Goal: Task Accomplishment & Management: Use online tool/utility

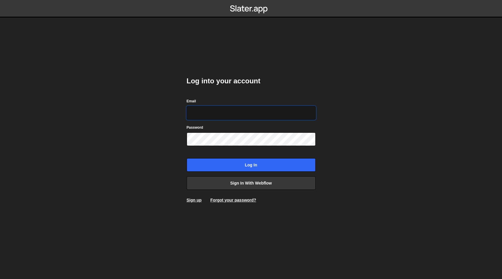
type input "[EMAIL_ADDRESS][DOMAIN_NAME]"
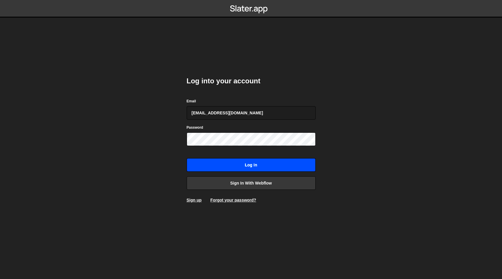
click at [247, 166] on input "Log in" at bounding box center [251, 164] width 129 height 13
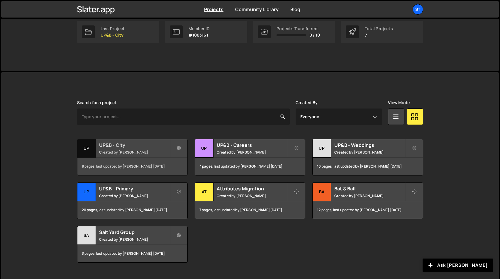
scroll to position [100, 0]
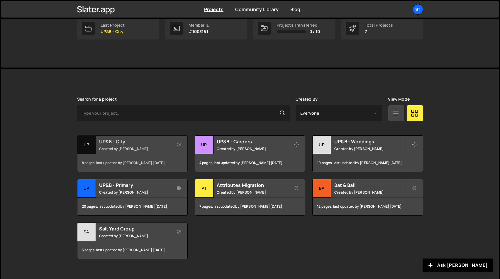
click at [131, 157] on div "8 pages, last updated by Kieran Hall 15 days ago" at bounding box center [132, 163] width 110 height 18
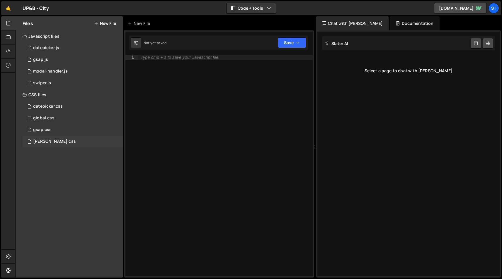
click at [58, 141] on div "lenis.css 0" at bounding box center [73, 142] width 100 height 12
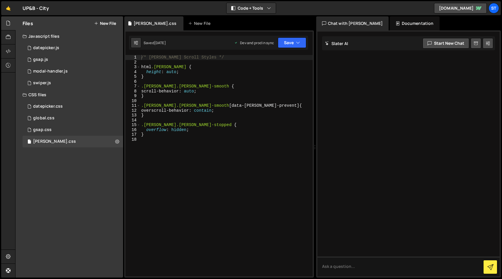
type textarea "}"
click at [176, 136] on div "/* Lenis Scroll Styles */ html .lenis { height : auto ; } .lenis.lenis-smooth {…" at bounding box center [226, 170] width 173 height 231
paste textarea "}"
type textarea "}"
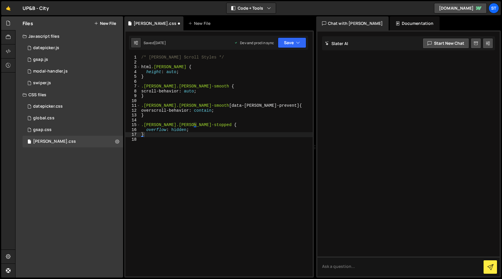
click at [105, 23] on button "New File" at bounding box center [105, 23] width 22 height 5
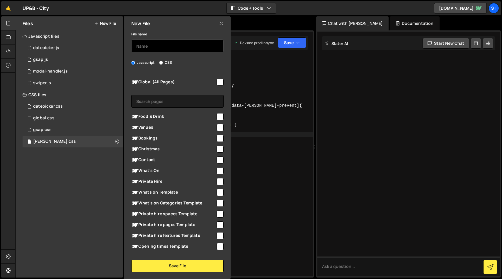
click at [139, 46] on input "text" at bounding box center [177, 46] width 92 height 13
type input "lenis"
click at [218, 83] on input "checkbox" at bounding box center [220, 82] width 7 height 7
checkbox input "true"
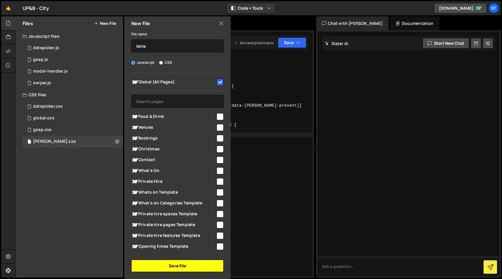
click at [192, 265] on button "Save File" at bounding box center [177, 266] width 92 height 12
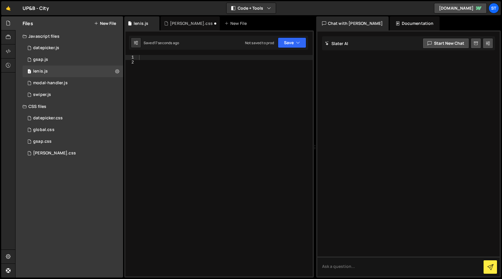
click at [189, 69] on div at bounding box center [225, 170] width 175 height 231
paste textarea "</script>"
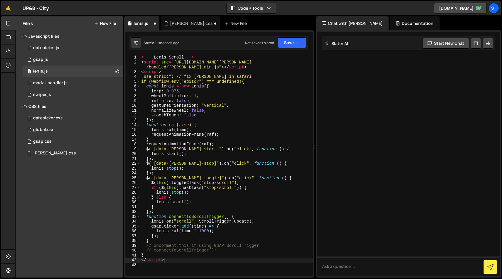
click at [195, 57] on div "<!-- Lenis Scroll --> < script src = "https://cdn.jsdelivr.net/gh/studio-freigh…" at bounding box center [226, 170] width 173 height 231
type textarea "<!-- Lenis Scroll --> <script src="https://cdn.jsdelivr.net/gh/studio-freight/l…"
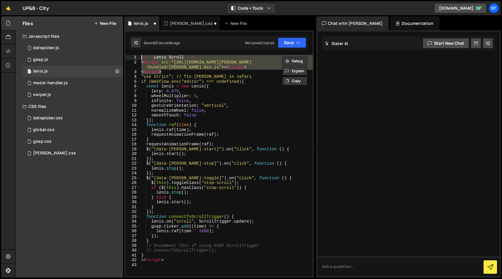
drag, startPoint x: 164, startPoint y: 71, endPoint x: 137, endPoint y: 57, distance: 31.1
click at [137, 57] on div "<!-- Lenis Scroll --> <script src="https://cdn.jsdelivr.net/gh/studio-freight/l…" at bounding box center [218, 166] width 187 height 222
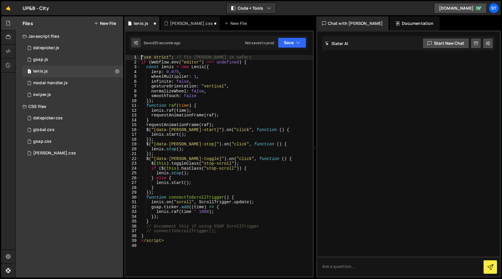
click at [168, 240] on div ""use strict" ; // fix lenis in safari if ( Webflow . env ( "editor" ) === undef…" at bounding box center [226, 170] width 173 height 231
type textarea "</script>"
click at [300, 43] on button "Save" at bounding box center [292, 42] width 28 height 11
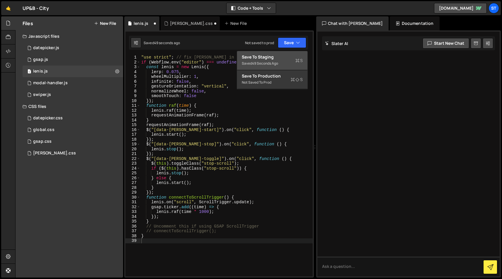
click at [282, 61] on div "Saved 49 seconds ago" at bounding box center [272, 63] width 61 height 7
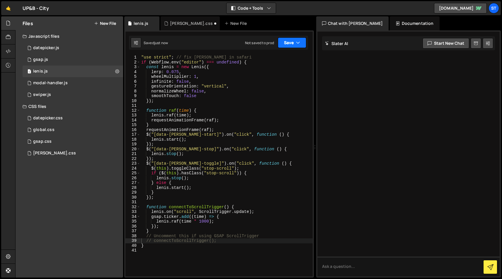
click at [298, 42] on icon "button" at bounding box center [298, 43] width 4 height 6
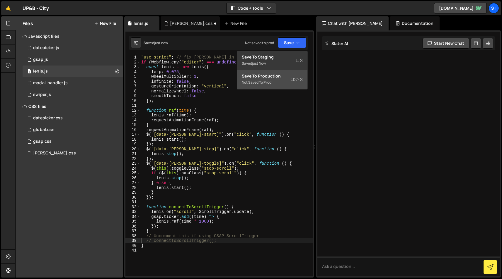
click at [277, 76] on div "Save to Production S" at bounding box center [272, 76] width 61 height 6
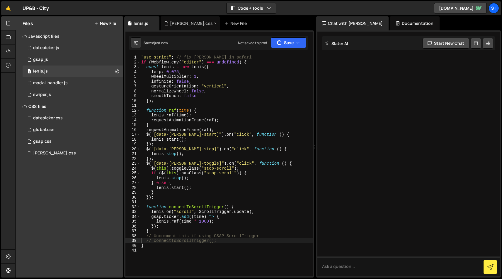
click at [177, 24] on div "lenis.css" at bounding box center [191, 24] width 43 height 6
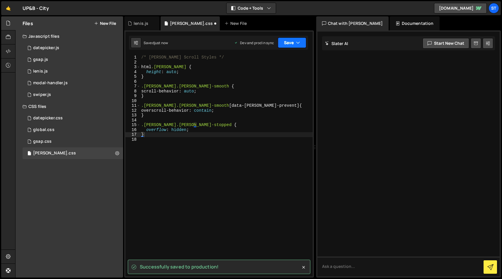
click at [304, 40] on button "Save" at bounding box center [292, 42] width 28 height 11
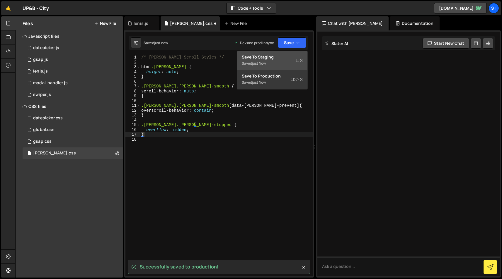
click at [277, 64] on div "Saved just now" at bounding box center [272, 63] width 61 height 7
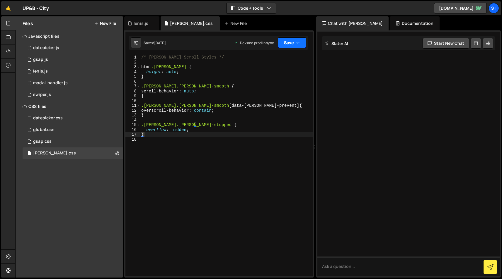
click at [295, 41] on button "Save" at bounding box center [292, 42] width 28 height 11
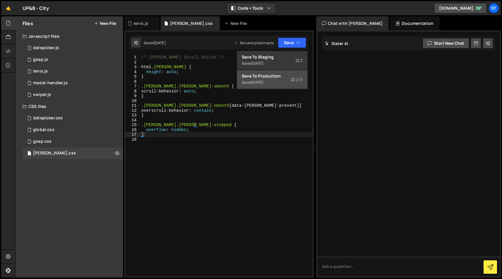
click at [270, 79] on div "Save to Production S" at bounding box center [272, 76] width 61 height 6
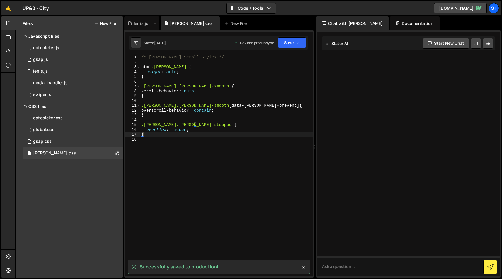
click at [143, 24] on div "lenis.js" at bounding box center [141, 24] width 15 height 6
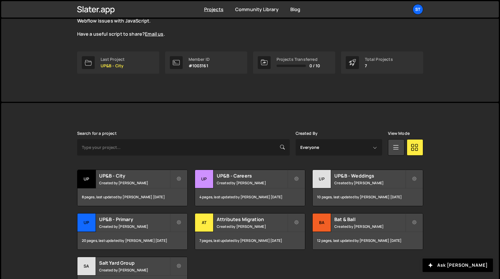
scroll to position [109, 0]
